Goal: Task Accomplishment & Management: Complete application form

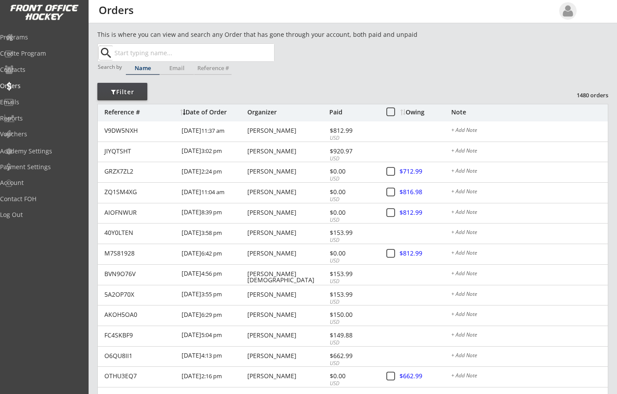
click at [195, 109] on div "Date of Order" at bounding box center [212, 112] width 65 height 6
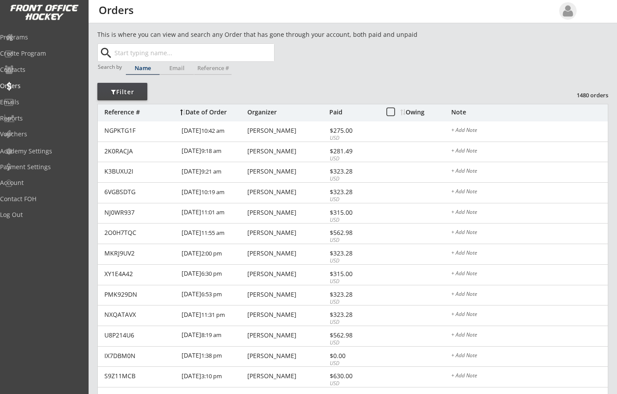
click at [195, 111] on div "Date of Order" at bounding box center [212, 112] width 65 height 6
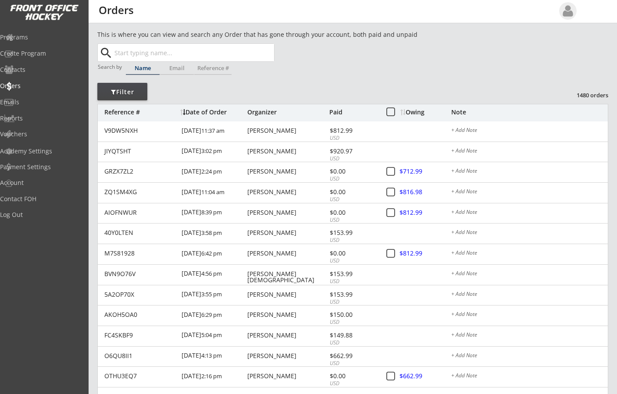
click at [171, 54] on input "text" at bounding box center [193, 53] width 161 height 18
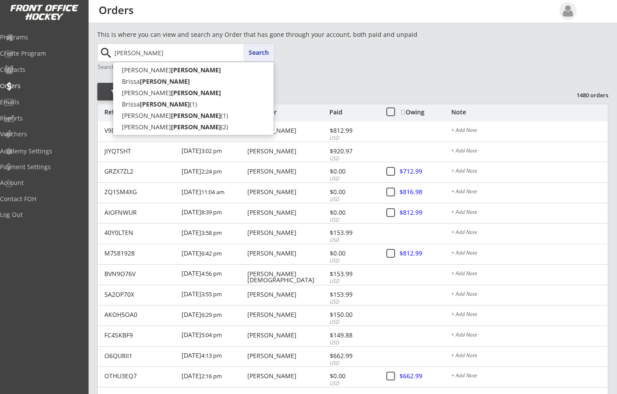
click at [263, 54] on button "Search" at bounding box center [258, 53] width 31 height 18
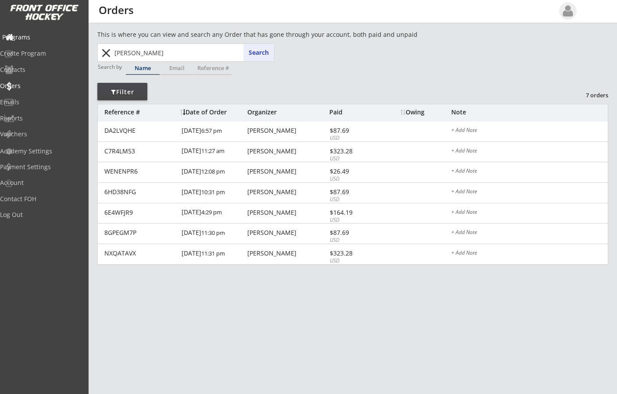
drag, startPoint x: 150, startPoint y: 48, endPoint x: 35, endPoint y: 43, distance: 114.5
click at [35, 43] on body "REVENUE $ 98,020 Last 30 days REGISTRATIONS 304 Last 30 days CONTACTS 137 New i…" at bounding box center [308, 197] width 617 height 394
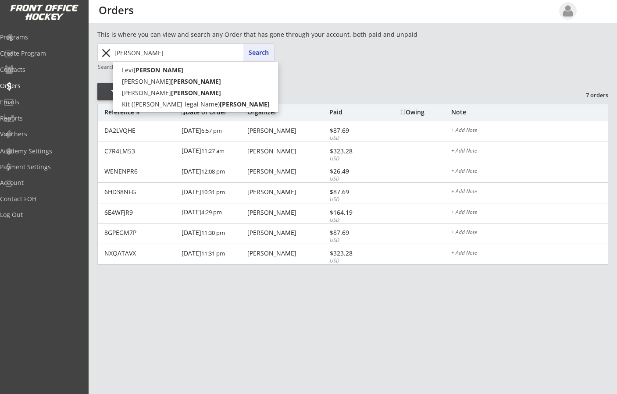
type input "[PERSON_NAME]"
click at [253, 50] on button "Search" at bounding box center [258, 53] width 31 height 18
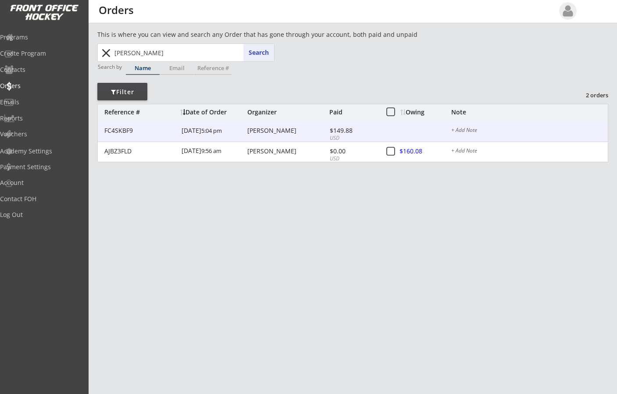
click at [263, 130] on div "[PERSON_NAME]" at bounding box center [287, 131] width 80 height 6
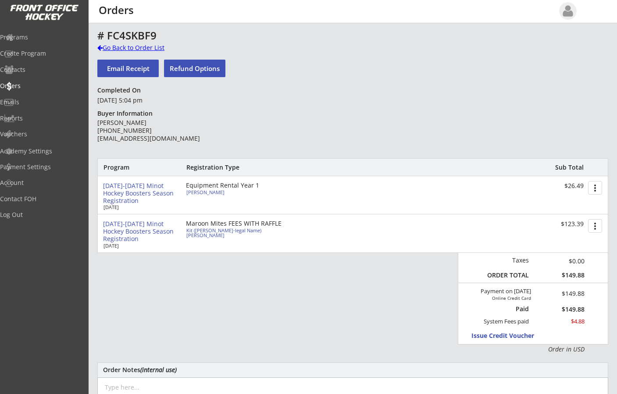
click at [99, 46] on div at bounding box center [99, 48] width 5 height 6
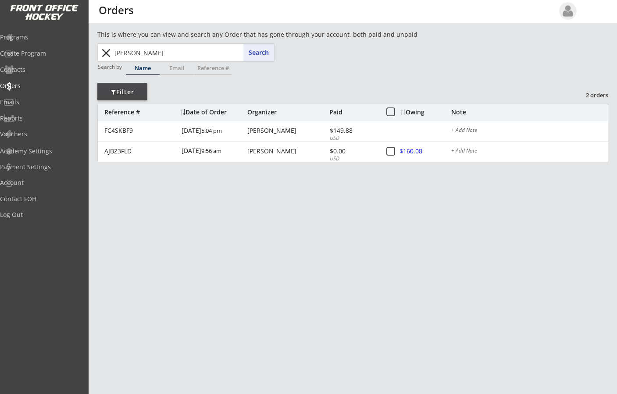
click at [184, 47] on input "[PERSON_NAME]" at bounding box center [193, 53] width 161 height 18
drag, startPoint x: 163, startPoint y: 49, endPoint x: 98, endPoint y: 52, distance: 65.8
click at [98, 52] on div "[PERSON_NAME] [PERSON_NAME] Search close" at bounding box center [185, 52] width 177 height 18
click at [104, 53] on button "close" at bounding box center [106, 53] width 14 height 14
click at [194, 109] on div "Date of Order" at bounding box center [212, 112] width 65 height 6
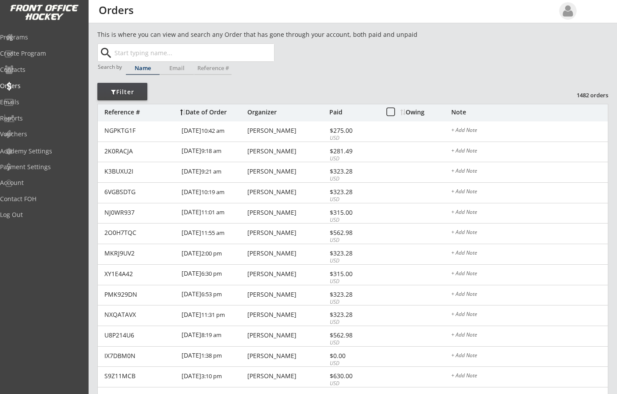
click at [206, 109] on div "Date of Order" at bounding box center [212, 112] width 65 height 6
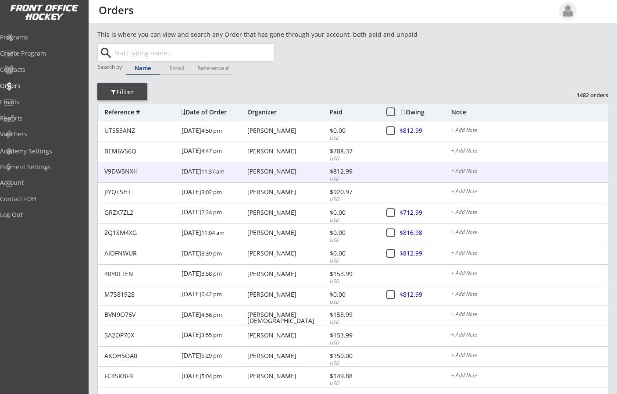
click at [254, 170] on div "[PERSON_NAME]" at bounding box center [287, 171] width 80 height 6
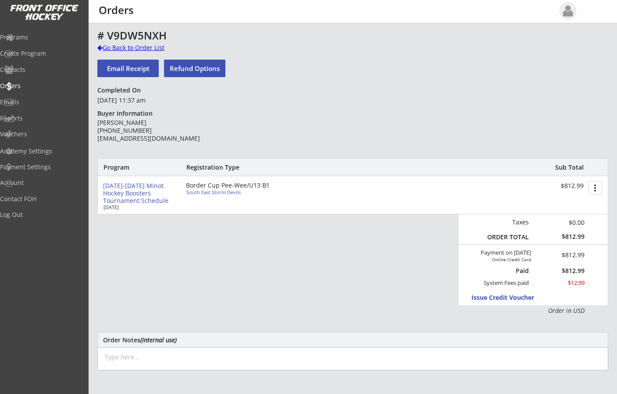
click at [101, 47] on div at bounding box center [99, 48] width 5 height 6
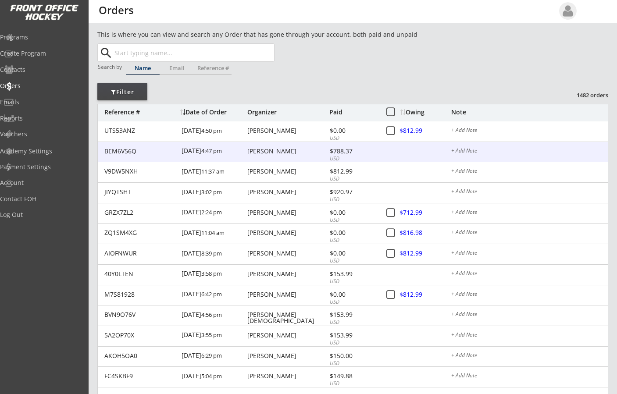
click at [260, 149] on div "[PERSON_NAME]" at bounding box center [287, 151] width 80 height 6
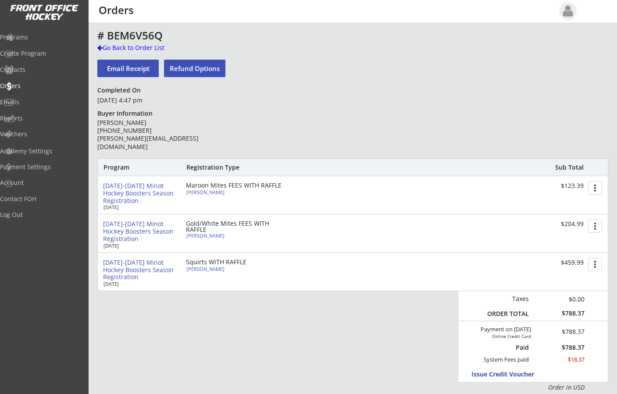
click at [212, 260] on div "Squirts WITH RAFFLE" at bounding box center [236, 262] width 101 height 6
type input "[PERSON_NAME]"
type input "[DEMOGRAPHIC_DATA]"
type input "[STREET_ADDRESS]"
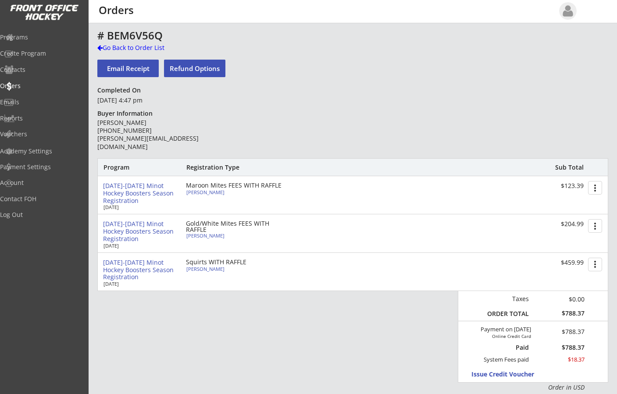
select select ""Maroon Mites""
select select ""Adult Small""
type input "[PERSON_NAME]"
type input "Yes"
select select ""Yes""
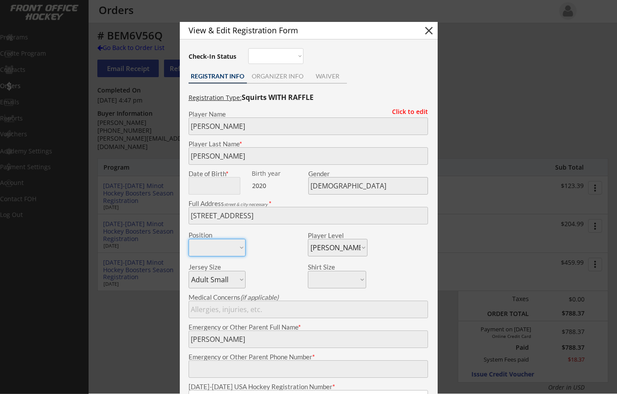
type input "193600440BORKH"
type input "Preschool"
type input "[PERSON_NAME][EMAIL_ADDRESS][DOMAIN_NAME]"
type input "[EMAIL_ADDRESS][PERSON_NAME][DOMAIN_NAME]"
click at [428, 31] on button "close" at bounding box center [428, 30] width 13 height 13
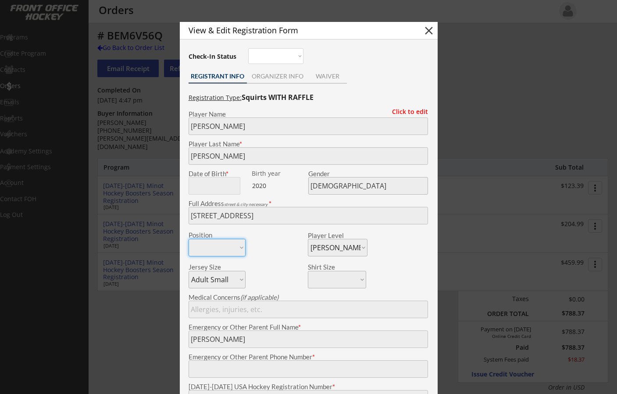
select select ""PLACEHOLDER_1427118222253""
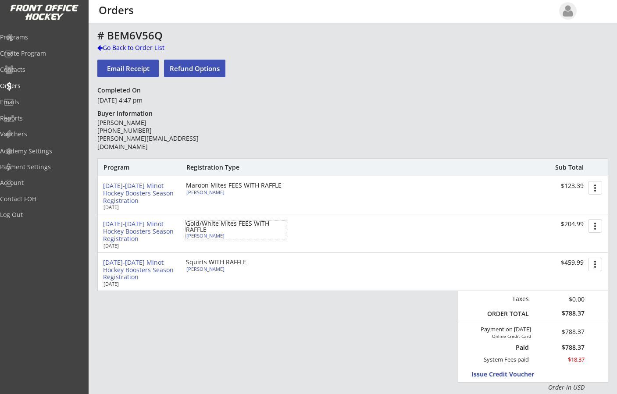
click at [199, 224] on div "Gold/White Mites FEES WITH RAFFLE" at bounding box center [236, 226] width 101 height 12
type input "[PERSON_NAME]"
type input "[DEMOGRAPHIC_DATA]"
type input "[STREET_ADDRESS]"
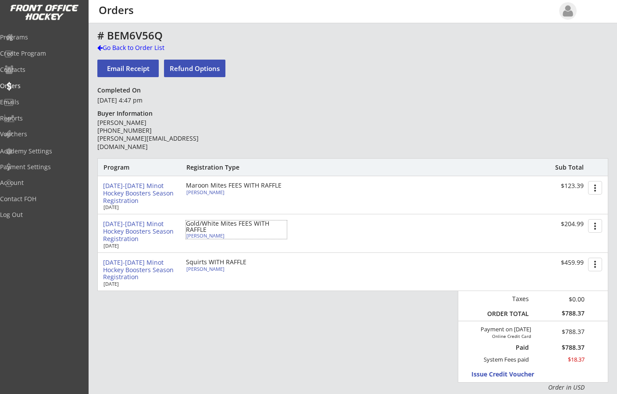
select select ""Gold/White Mites""
select select ""Adult Small""
type input "[PERSON_NAME]"
type input "Yes"
select select ""Yes""
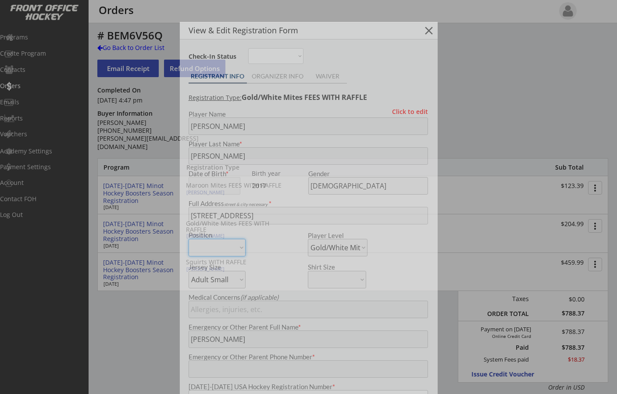
type input "193600439BORKH"
type input "[PERSON_NAME][GEOGRAPHIC_DATA]"
type input "[PERSON_NAME][EMAIL_ADDRESS][DOMAIN_NAME]"
type input "[EMAIL_ADDRESS][PERSON_NAME][DOMAIN_NAME]"
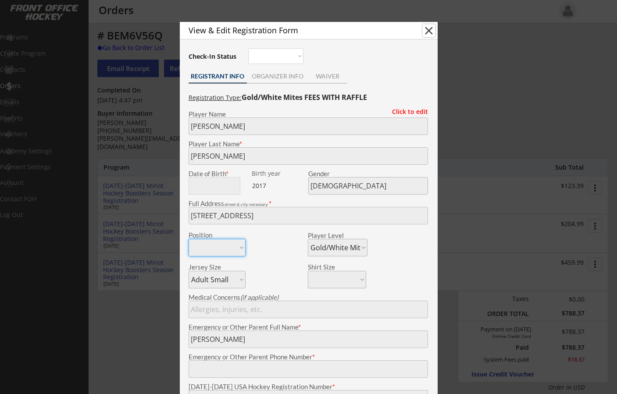
click at [426, 28] on button "close" at bounding box center [428, 30] width 13 height 13
select select ""PLACEHOLDER_1427118222253""
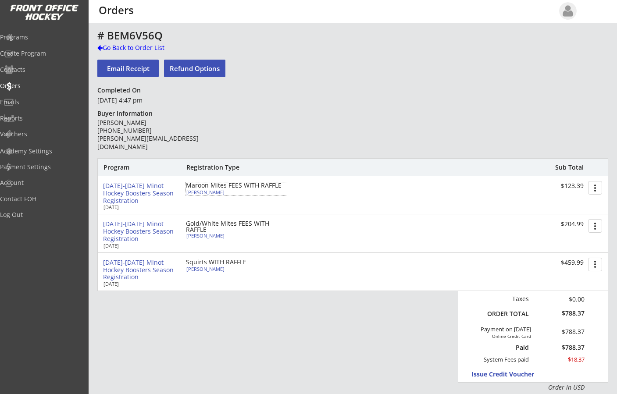
click at [206, 184] on div "Maroon Mites FEES WITH RAFFLE" at bounding box center [236, 185] width 101 height 6
type input "[PERSON_NAME]"
type input "[DEMOGRAPHIC_DATA]"
type input "[STREET_ADDRESS]"
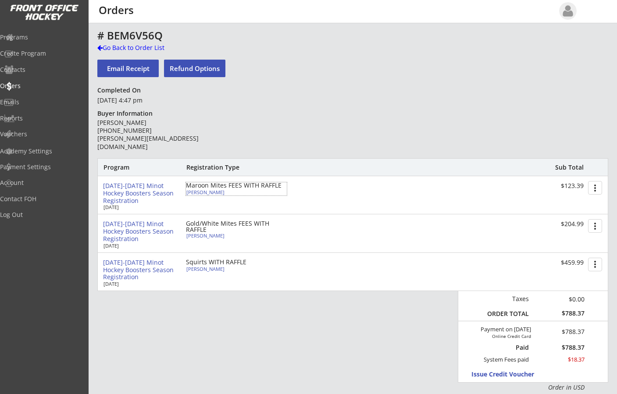
select select ""Squirts""
select select ""Adult Small""
type input "[PERSON_NAME]"
type input "Yes"
select select ""Yes""
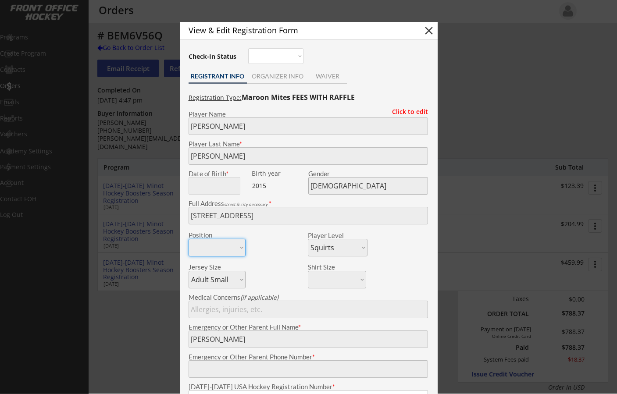
type input "193600438BORKH"
type input "[PERSON_NAME][GEOGRAPHIC_DATA]"
type input "[PERSON_NAME][EMAIL_ADDRESS][DOMAIN_NAME]"
type input "[EMAIL_ADDRESS][PERSON_NAME][DOMAIN_NAME]"
click at [426, 31] on button "close" at bounding box center [428, 30] width 13 height 13
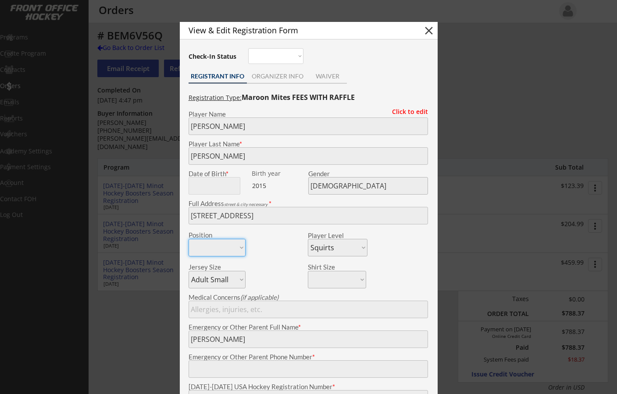
select select ""PLACEHOLDER_1427118222253""
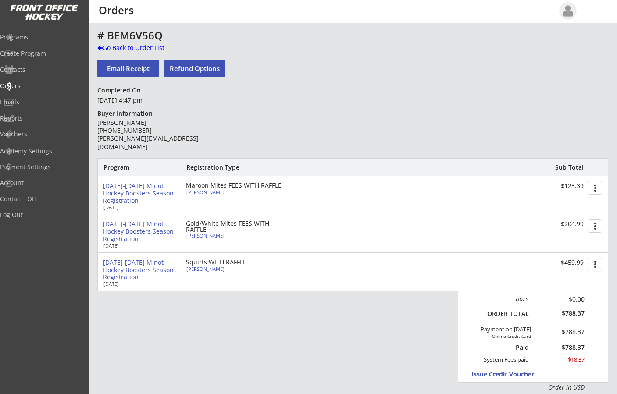
click at [199, 233] on div "Gold/White Mites FEES WITH RAFFLE" at bounding box center [236, 226] width 101 height 12
type input "[PERSON_NAME]"
type input "[DEMOGRAPHIC_DATA]"
type input "[STREET_ADDRESS]"
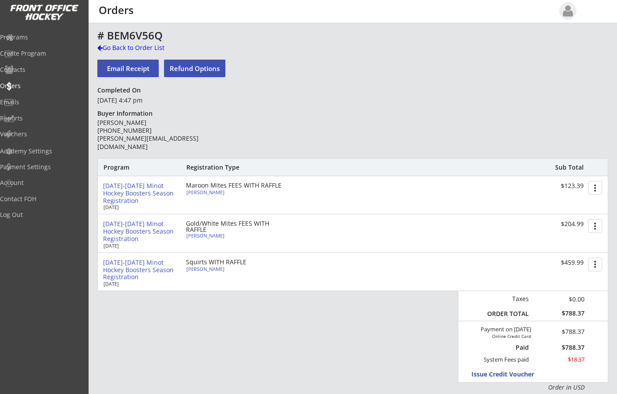
select select ""Gold/White Mites""
select select ""Adult Small""
type input "[PERSON_NAME]"
type input "193600439BORKH"
type input "[PERSON_NAME][GEOGRAPHIC_DATA]"
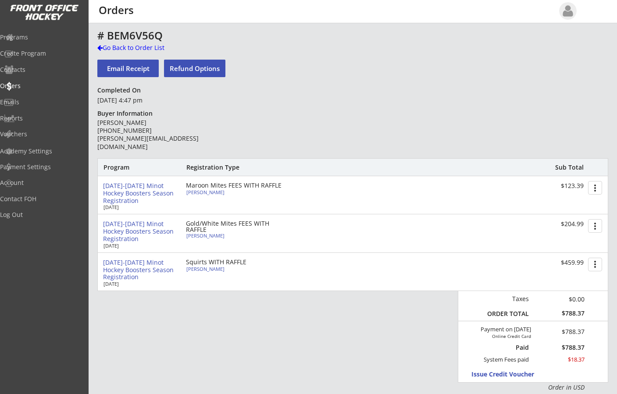
type input "Yes"
select select ""Yes""
type input "[PERSON_NAME][EMAIL_ADDRESS][DOMAIN_NAME]"
type input "[EMAIL_ADDRESS][PERSON_NAME][DOMAIN_NAME]"
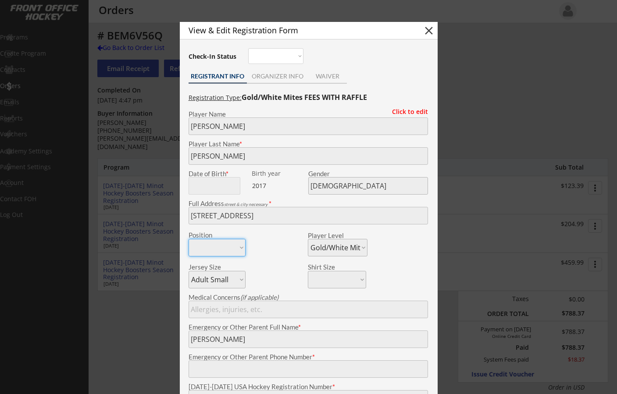
click at [430, 31] on button "close" at bounding box center [428, 30] width 13 height 13
select select ""PLACEHOLDER_1427118222253""
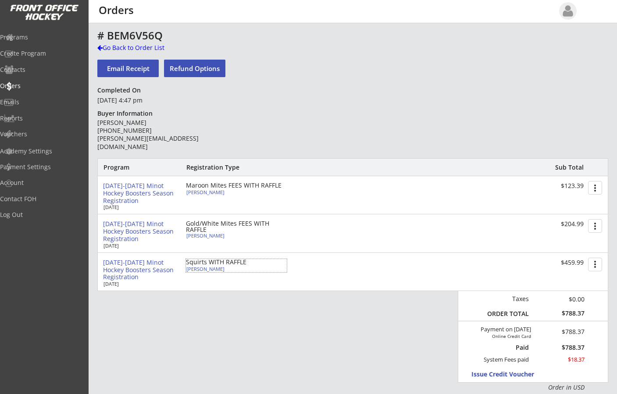
click at [209, 268] on div "[PERSON_NAME]" at bounding box center [235, 268] width 98 height 5
type input "[PERSON_NAME]"
type input "[DEMOGRAPHIC_DATA]"
type input "[STREET_ADDRESS]"
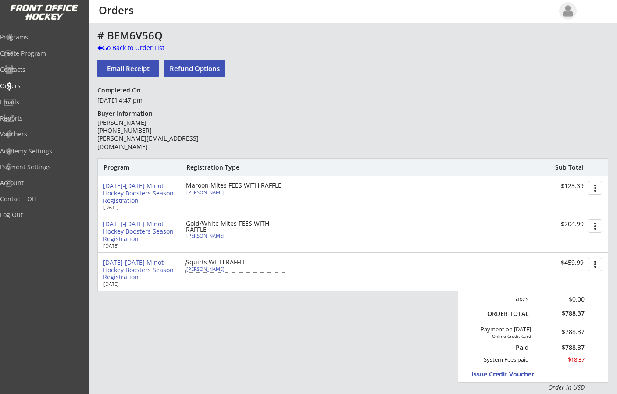
select select ""Maroon Mites""
select select ""Adult Small""
type input "[PERSON_NAME]"
type input "193600440BORKH"
type input "Preschool"
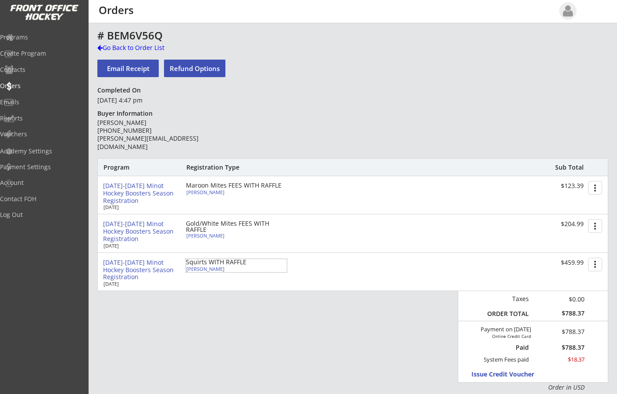
type input "Yes"
select select ""Yes""
type input "[PERSON_NAME][EMAIL_ADDRESS][DOMAIN_NAME]"
type input "[EMAIL_ADDRESS][PERSON_NAME][DOMAIN_NAME]"
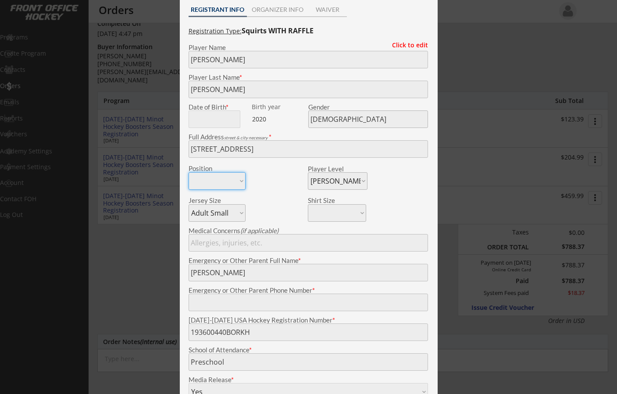
scroll to position [11, 0]
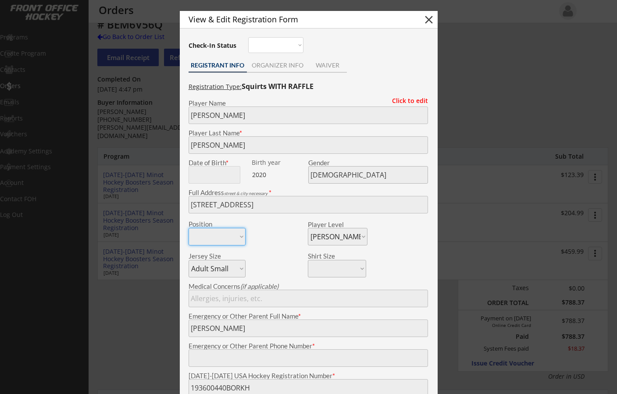
click at [427, 21] on button "close" at bounding box center [428, 19] width 13 height 13
select select ""PLACEHOLDER_1427118222253""
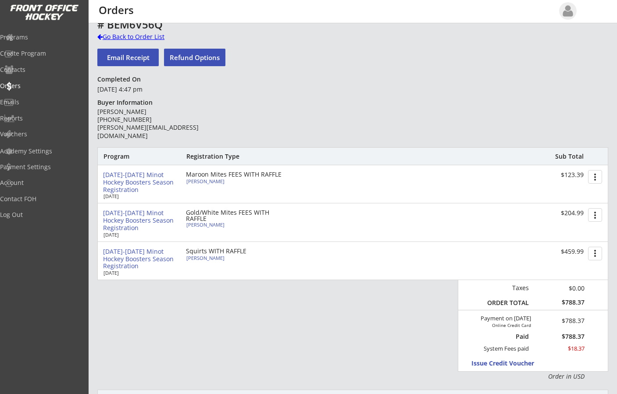
click at [100, 36] on div at bounding box center [99, 37] width 5 height 6
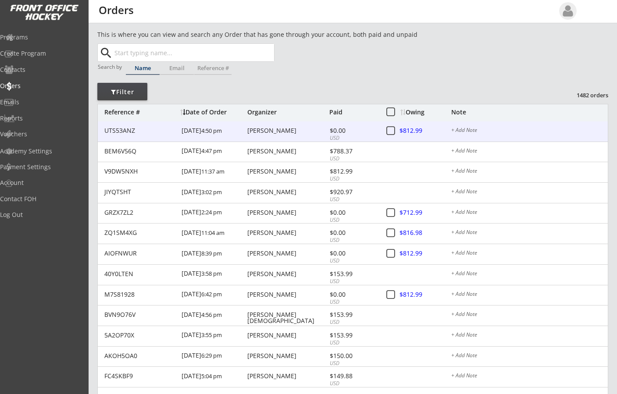
click at [263, 131] on div "[PERSON_NAME]" at bounding box center [287, 131] width 80 height 6
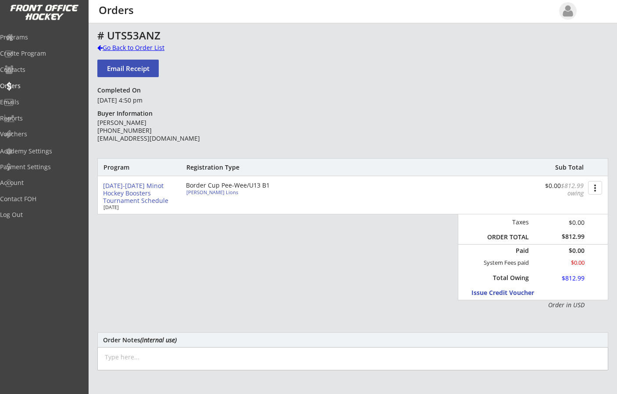
click at [99, 46] on div at bounding box center [99, 48] width 5 height 6
